Goal: Transaction & Acquisition: Obtain resource

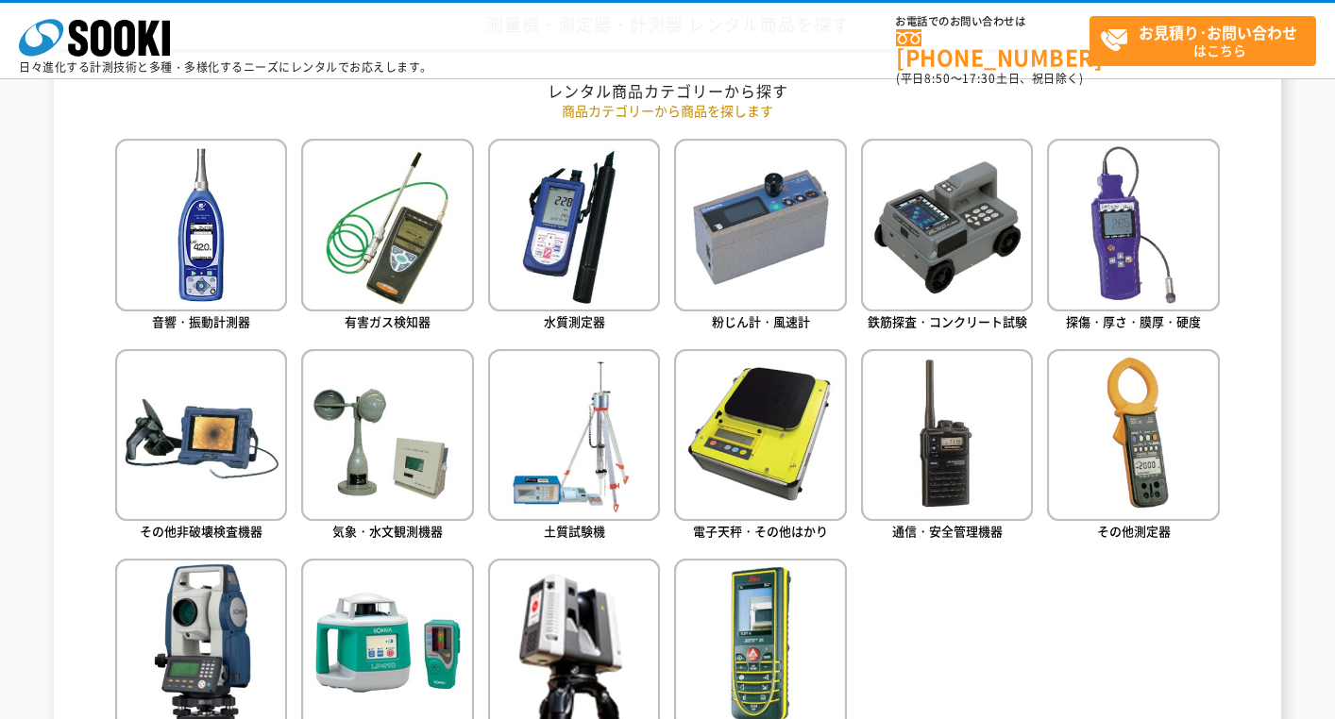
scroll to position [831, 0]
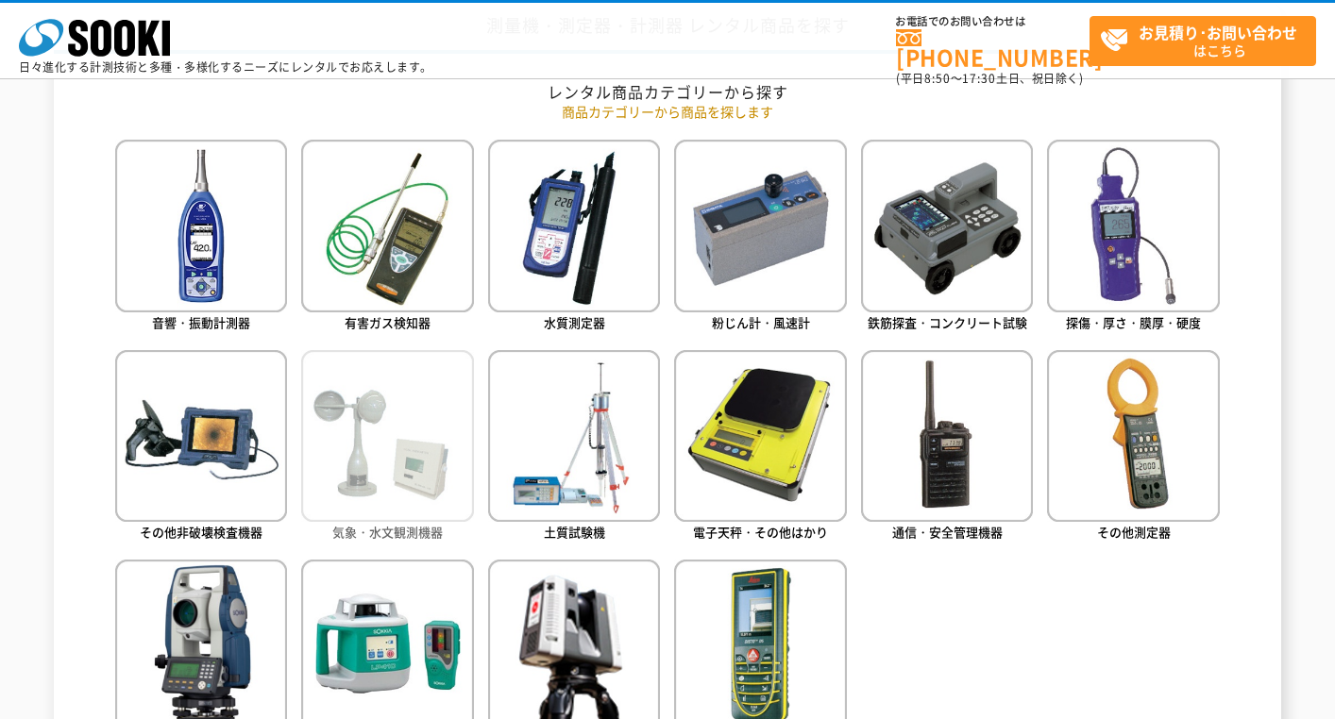
click at [382, 435] on img at bounding box center [387, 436] width 172 height 172
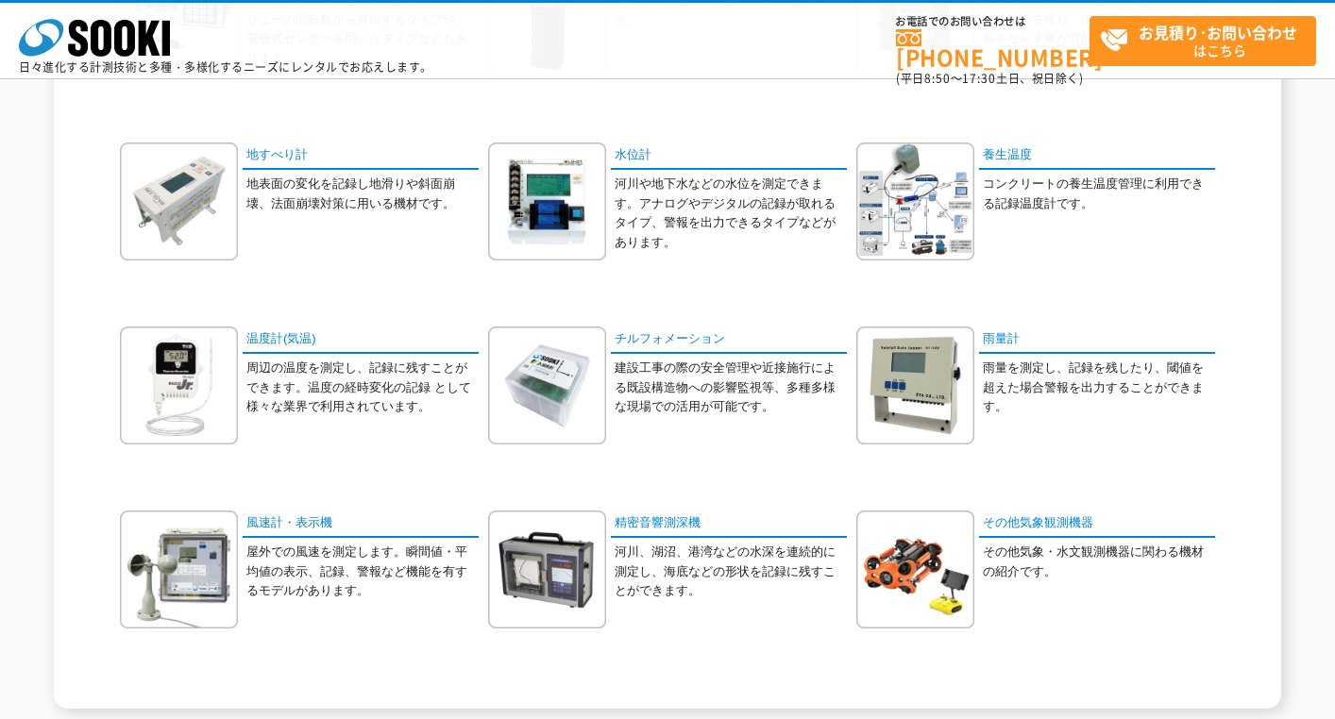
scroll to position [356, 0]
click at [999, 343] on link "雨量計" at bounding box center [1097, 340] width 236 height 27
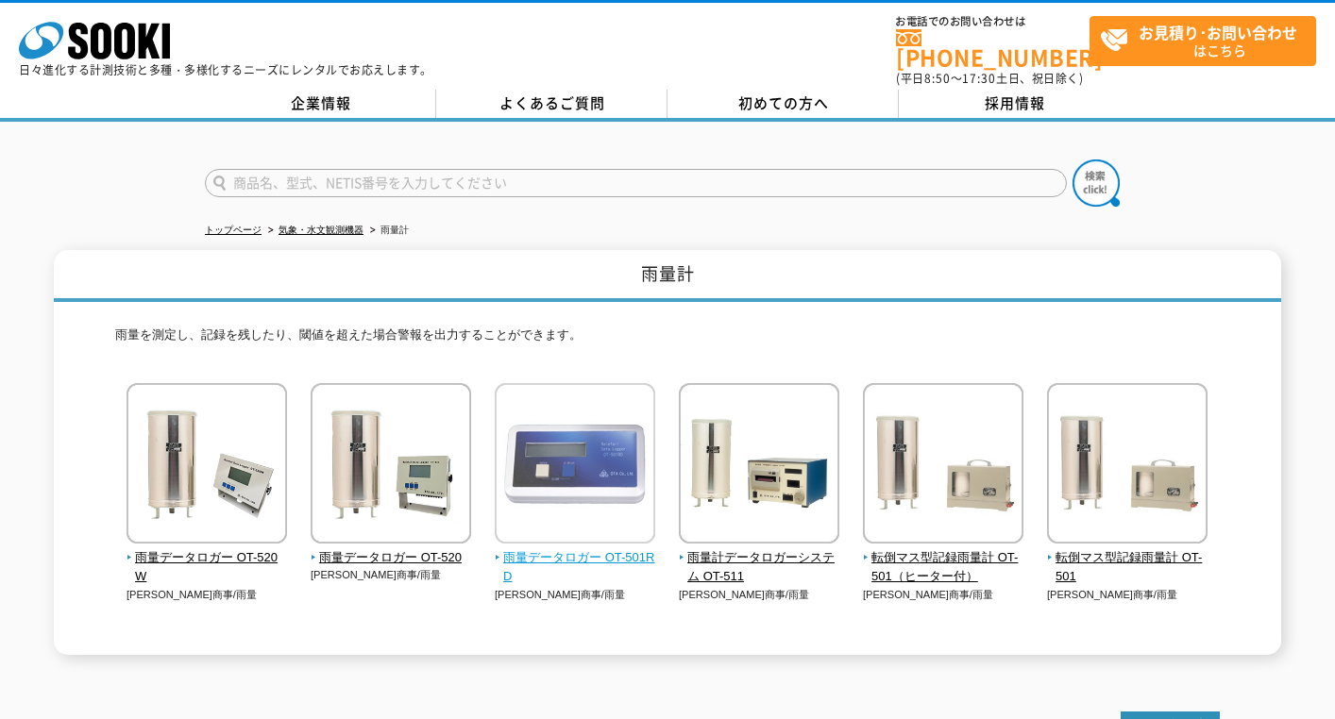
click at [549, 478] on img at bounding box center [575, 465] width 160 height 165
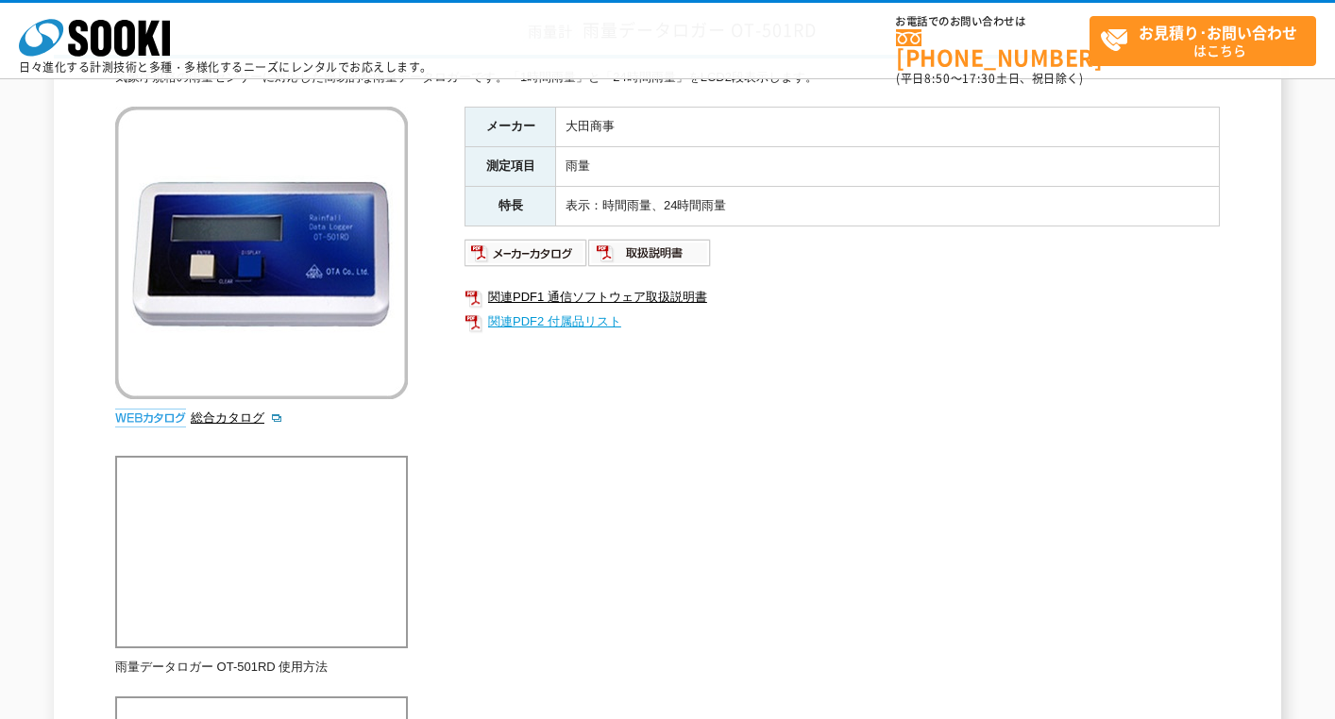
scroll to position [155, 0]
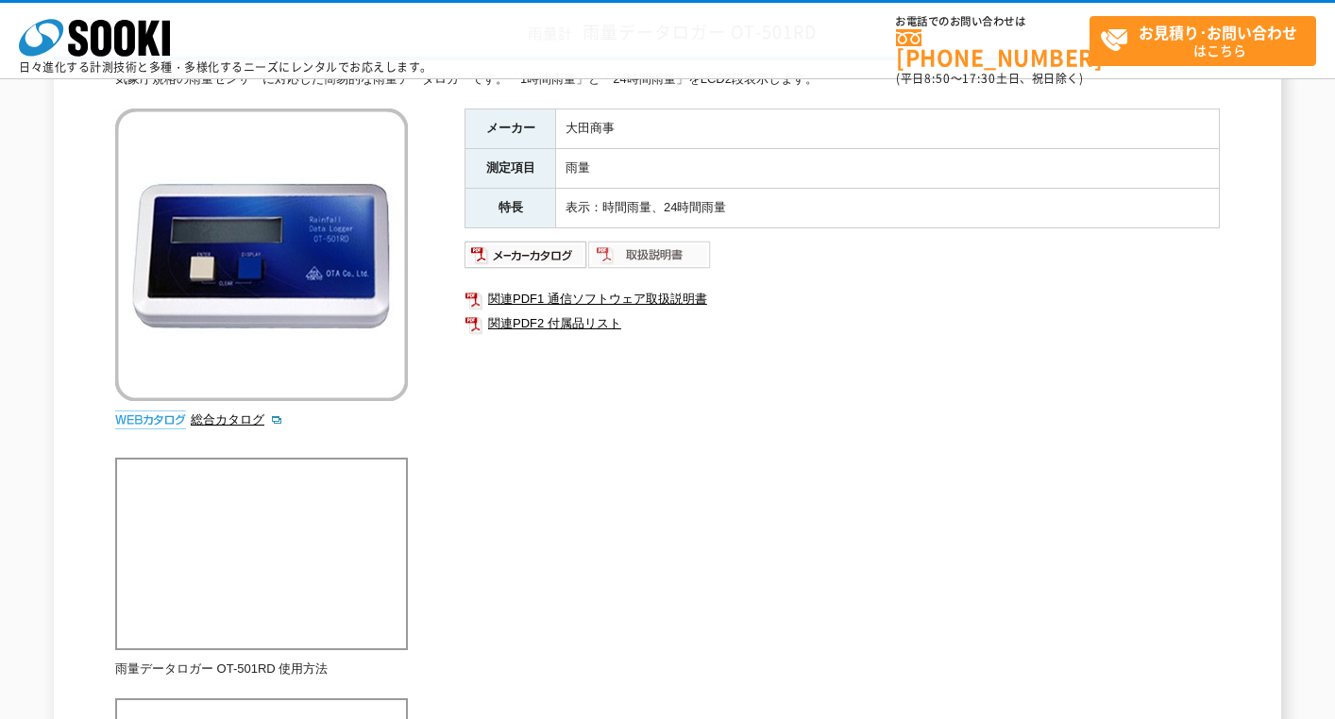
click at [660, 252] on img at bounding box center [650, 255] width 124 height 30
